Goal: Information Seeking & Learning: Learn about a topic

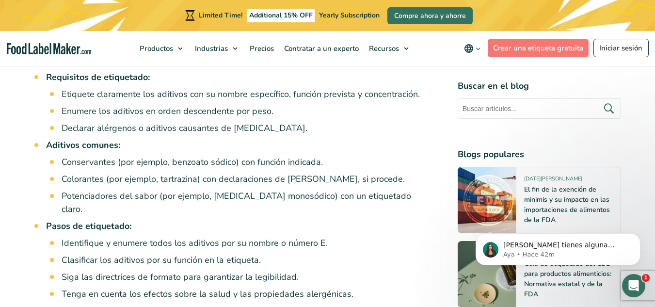
scroll to position [970, 0]
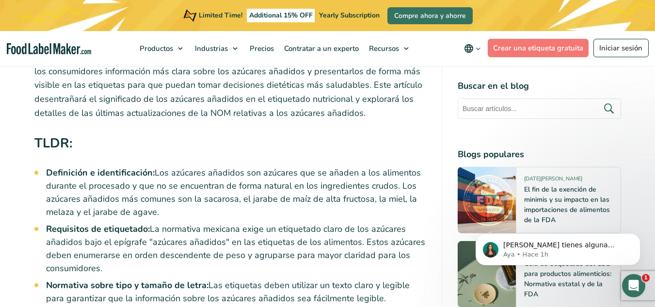
scroll to position [436, 0]
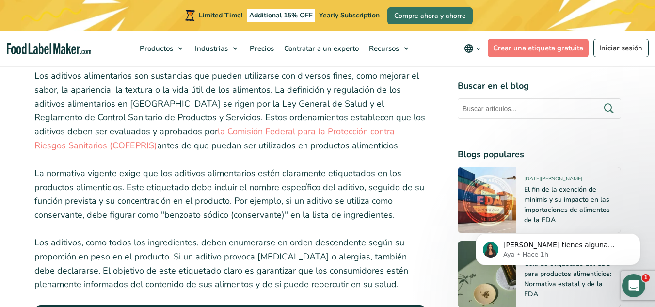
scroll to position [1164, 0]
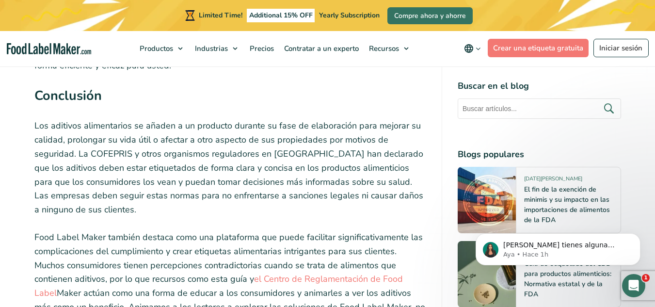
scroll to position [3263, 0]
